Goal: Task Accomplishment & Management: Use online tool/utility

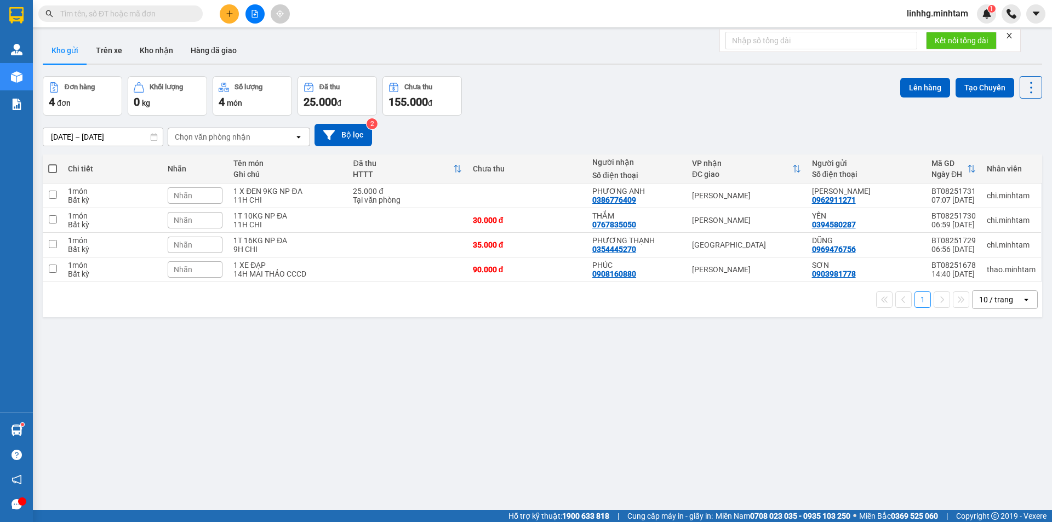
click at [326, 436] on div "ver 1.8.138 Kho gửi Trên xe Kho nhận Hàng đã giao Đơn hàng 4 đơn Khối lượng 0 k…" at bounding box center [542, 294] width 1009 height 522
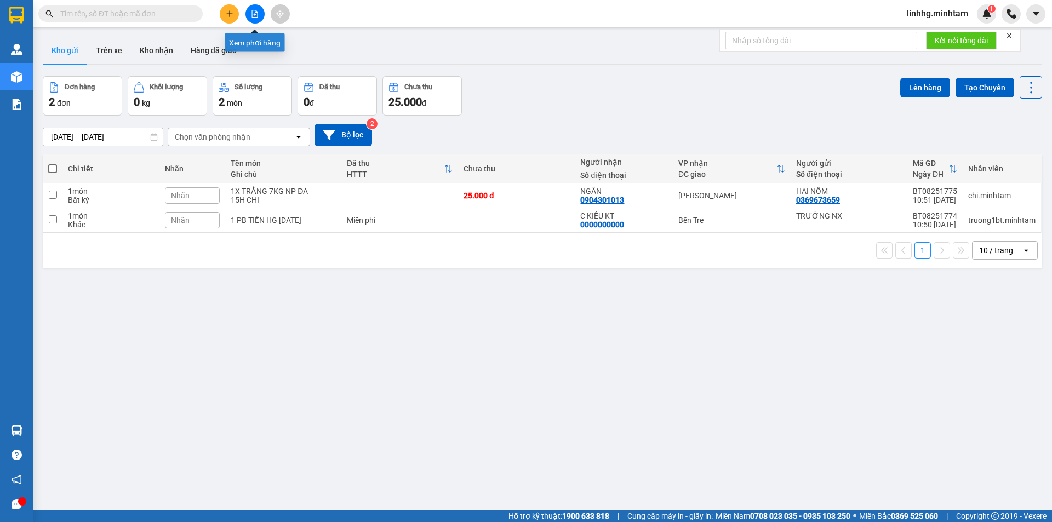
click at [254, 13] on icon "file-add" at bounding box center [255, 14] width 8 height 8
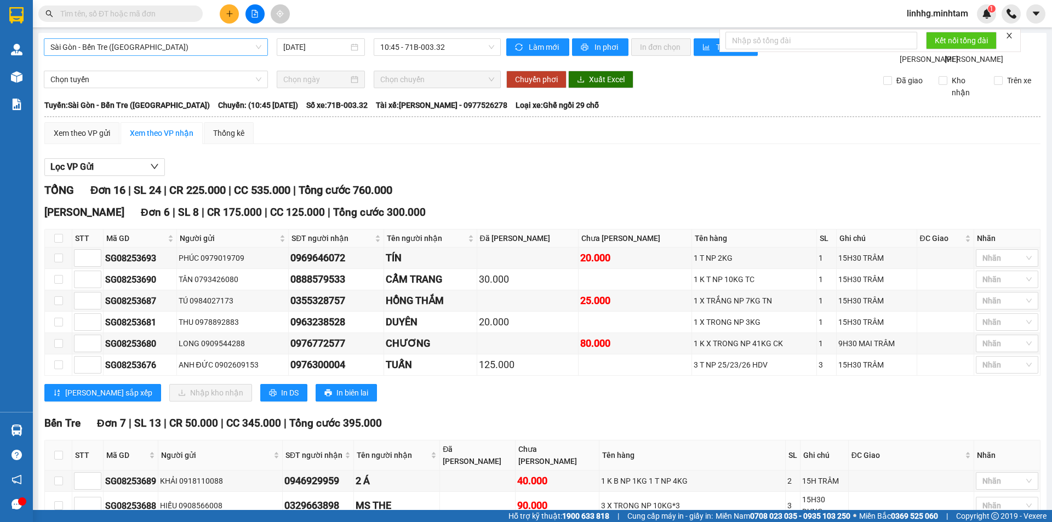
click at [259, 45] on span "Sài Gòn - Bến Tre ([GEOGRAPHIC_DATA])" at bounding box center [155, 47] width 211 height 16
click at [263, 47] on div "Sài Gòn - Bến Tre ([GEOGRAPHIC_DATA])" at bounding box center [156, 47] width 224 height 18
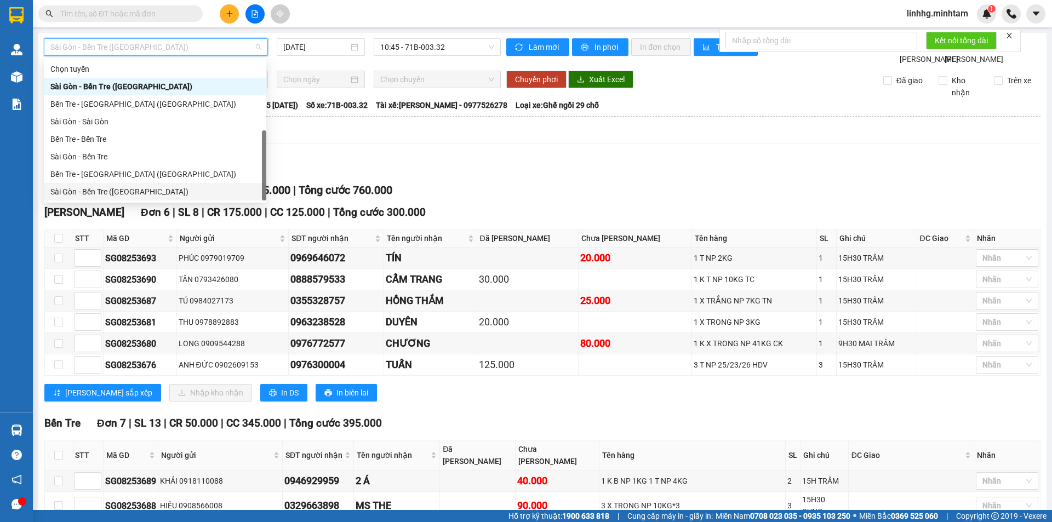
scroll to position [18, 0]
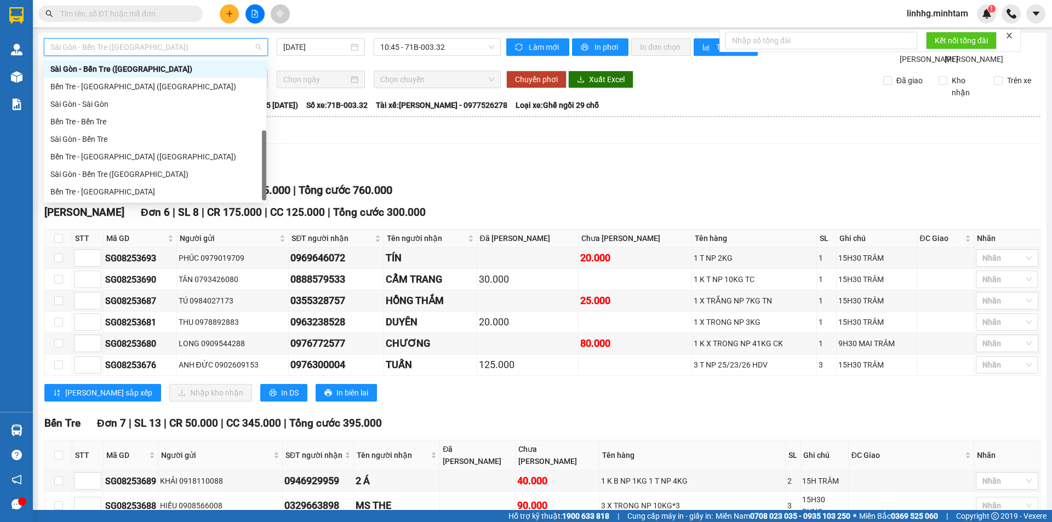
click at [252, 45] on span "Sài Gòn - Bến Tre ([GEOGRAPHIC_DATA])" at bounding box center [155, 47] width 211 height 16
click at [109, 191] on div "Bến Tre - Sài Gòn" at bounding box center [154, 192] width 209 height 12
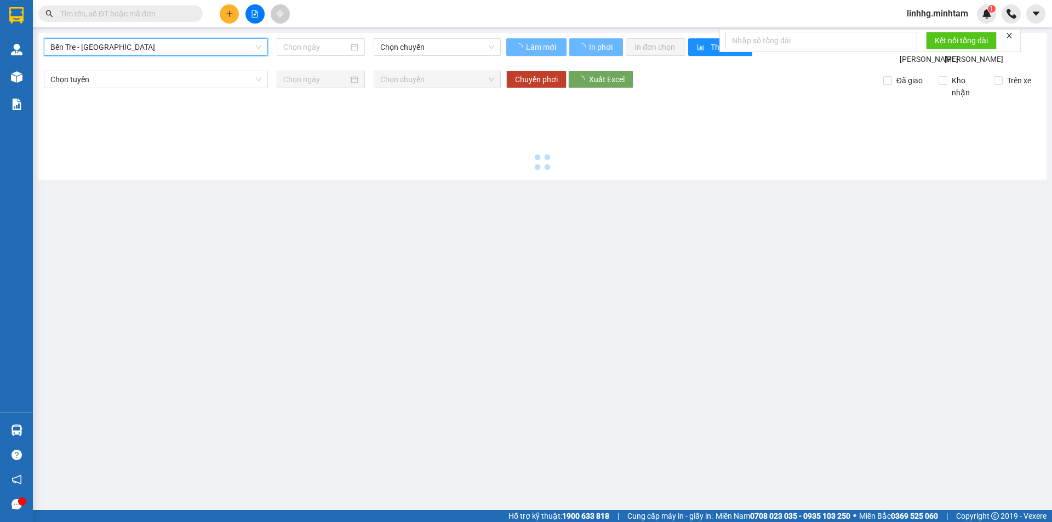
type input "[DATE]"
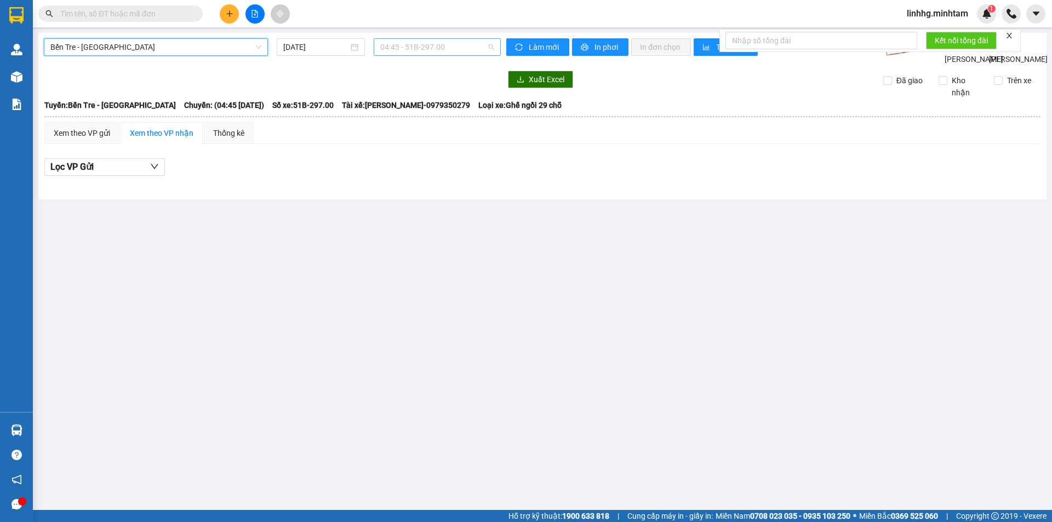
click at [459, 48] on span "04:45 - 51B-297.00" at bounding box center [437, 47] width 114 height 16
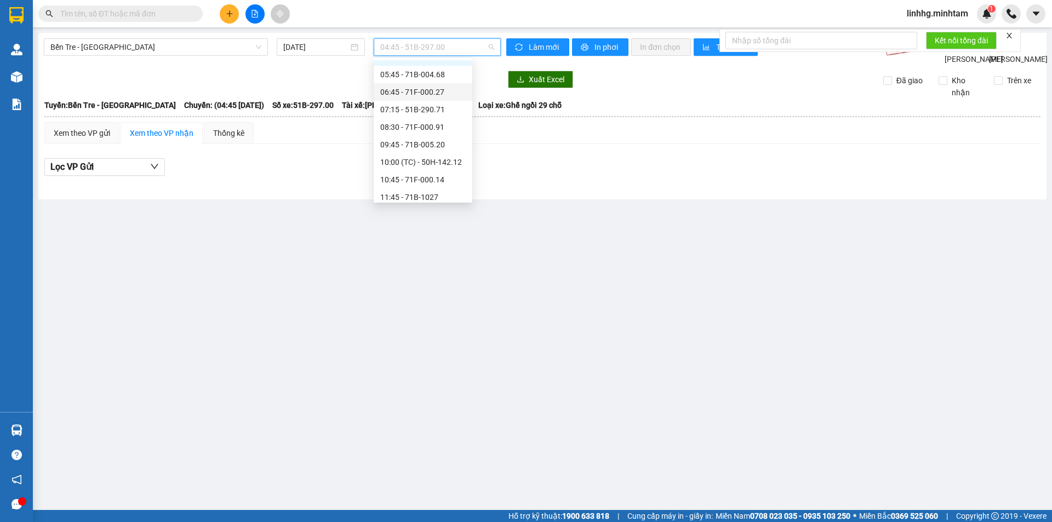
scroll to position [55, 0]
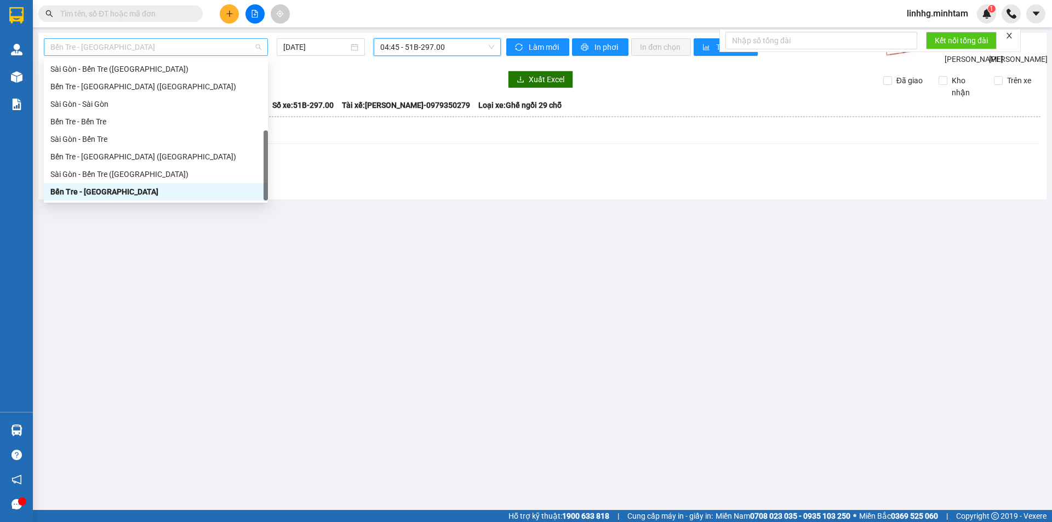
click at [249, 50] on span "Bến Tre - Sài Gòn" at bounding box center [155, 47] width 211 height 16
click at [127, 161] on div "Bến Tre - Sài Gòn (CT)" at bounding box center [155, 157] width 211 height 12
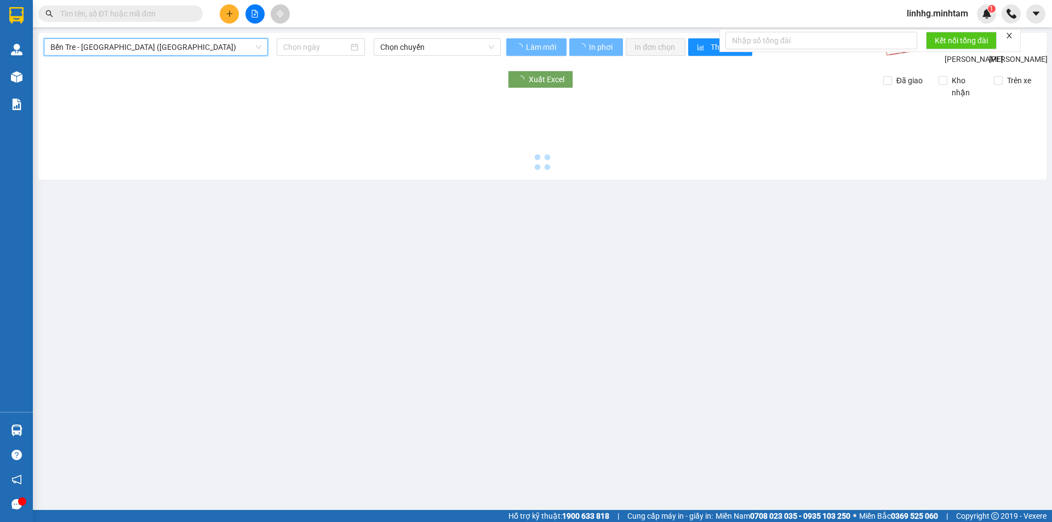
type input "[DATE]"
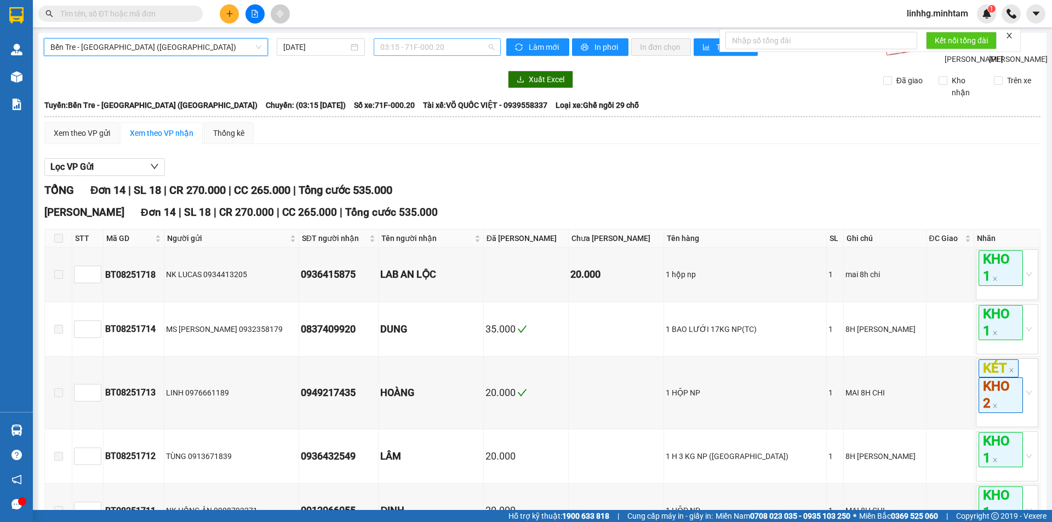
click at [456, 50] on span "03:15 - 71F-000.20" at bounding box center [437, 47] width 114 height 16
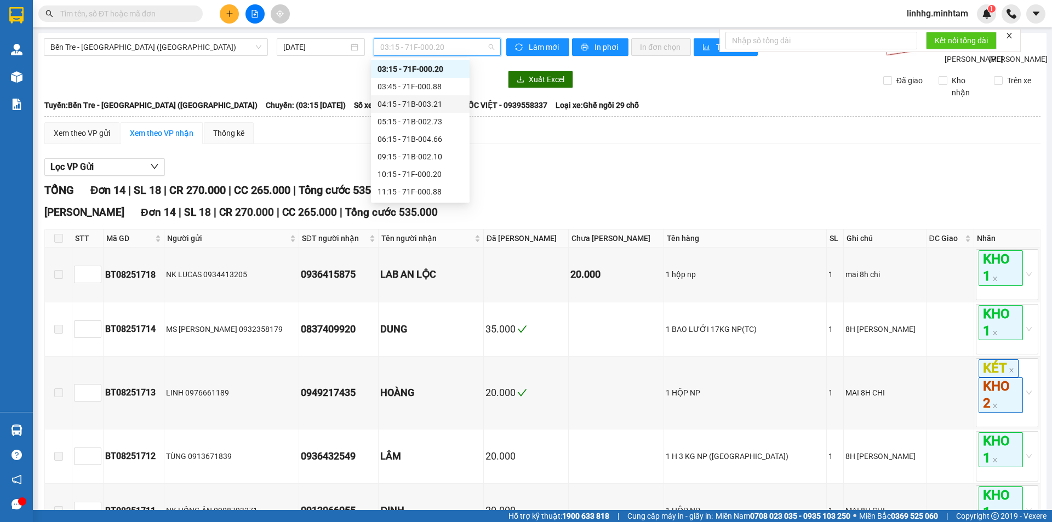
scroll to position [72, 0]
click at [432, 136] on div "11:15 - 71F-000.88" at bounding box center [421, 137] width 86 height 12
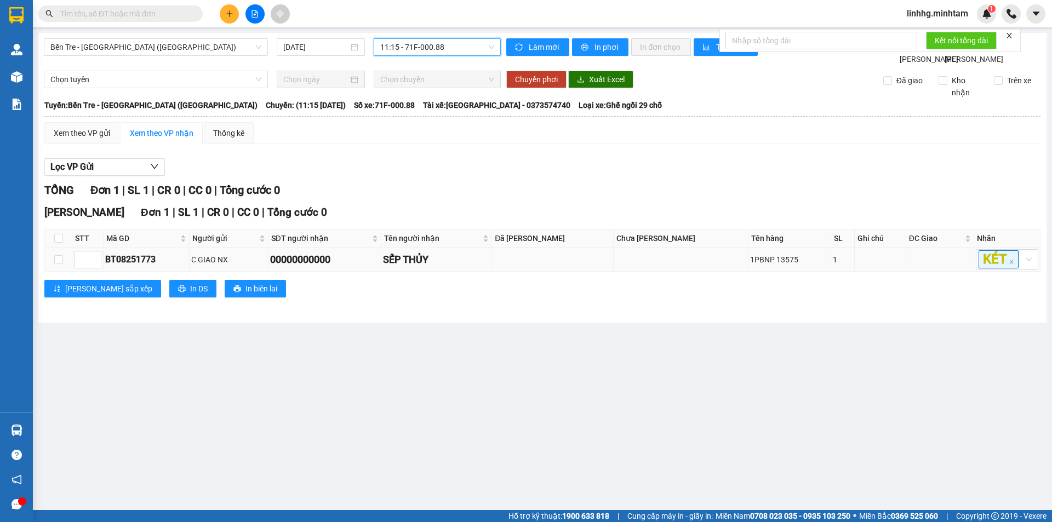
click at [468, 267] on div "SẾP THỦY" at bounding box center [436, 259] width 107 height 15
click at [131, 12] on input "text" at bounding box center [124, 14] width 129 height 12
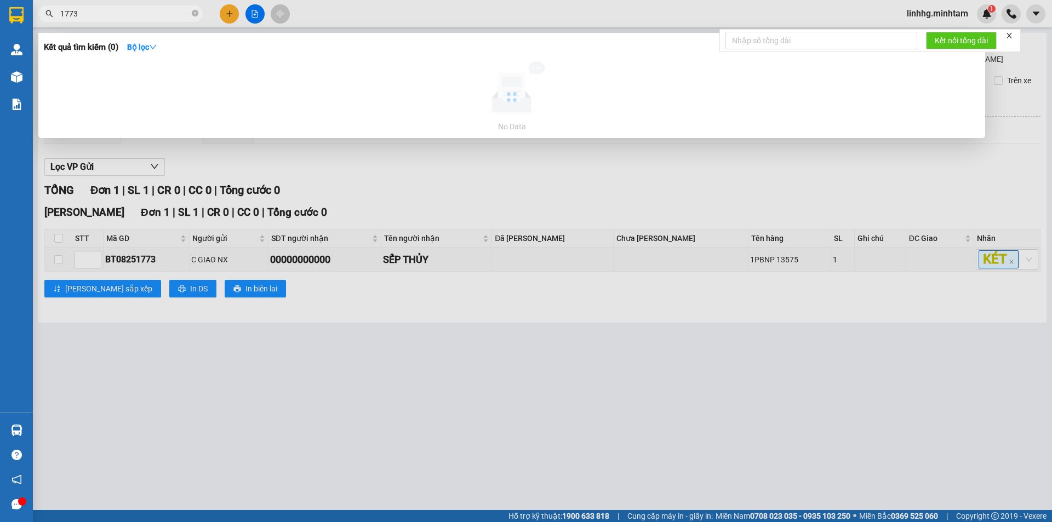
type input "1773"
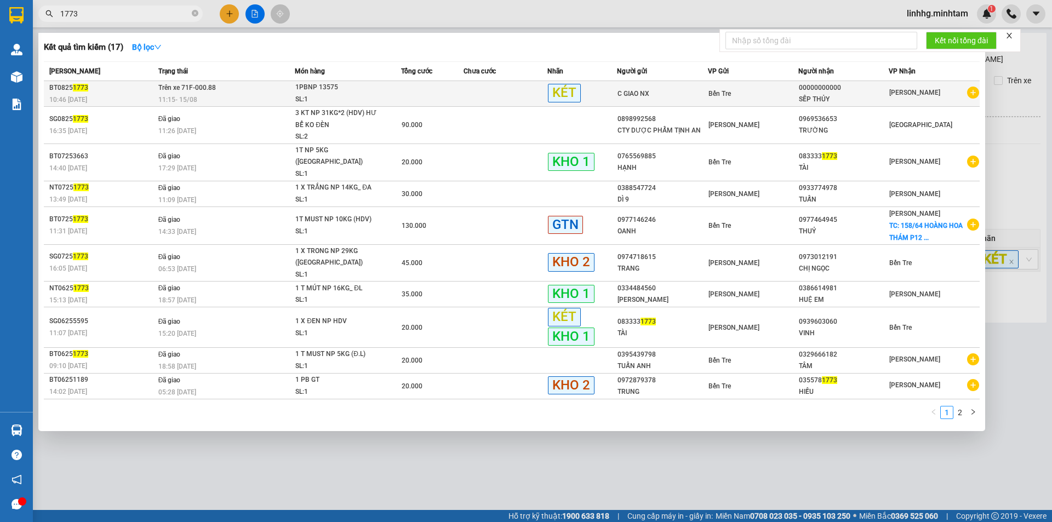
click at [261, 88] on td "Trên xe 71F-000.88 11:15 - 15/08" at bounding box center [226, 94] width 140 height 26
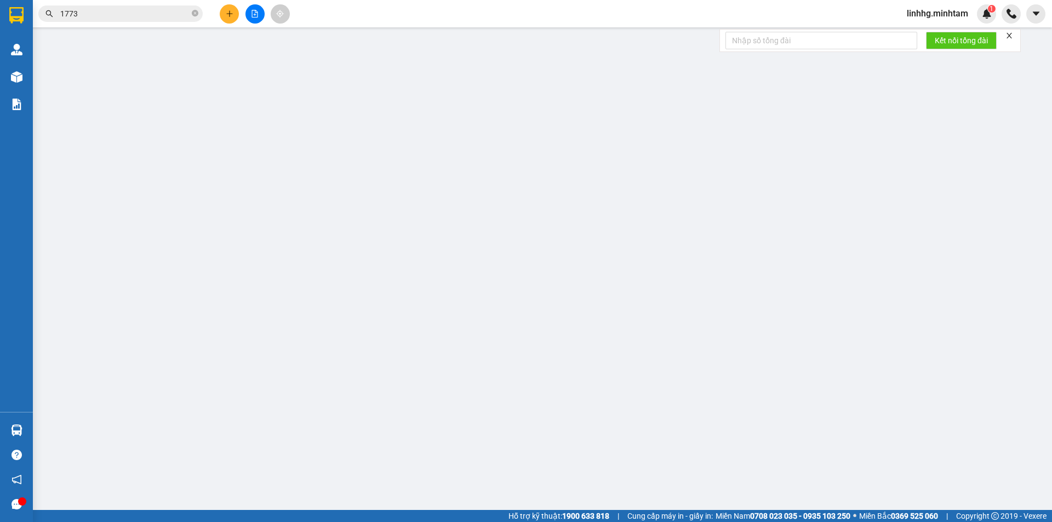
type input "C GIAO NX"
type input "00000000000"
type input "SẾP THỦY"
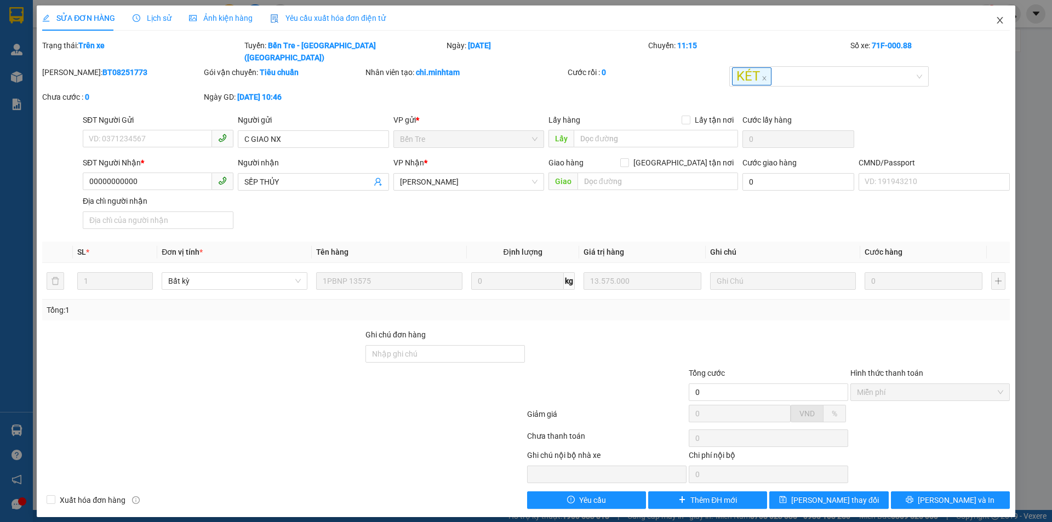
click at [999, 22] on icon "close" at bounding box center [1000, 20] width 6 height 7
